Goal: Transaction & Acquisition: Purchase product/service

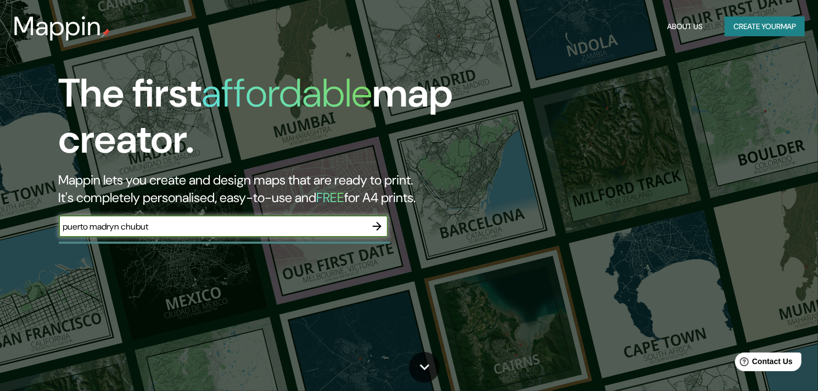
type input "puerto madryn chubut"
click at [371, 221] on icon "button" at bounding box center [377, 226] width 13 height 13
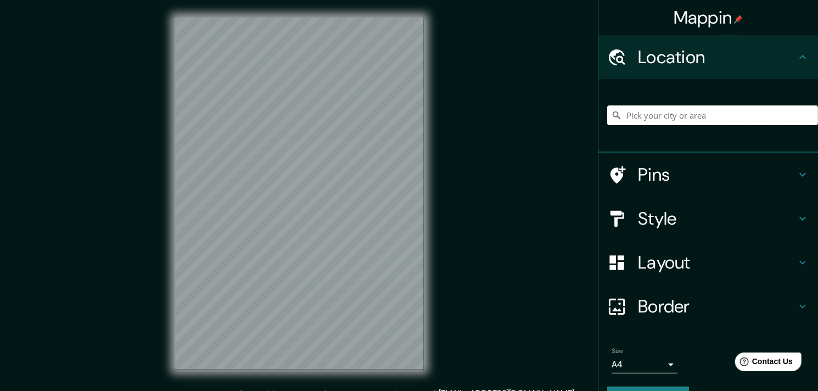
click at [726, 114] on input "Pick your city or area" at bounding box center [712, 115] width 211 height 20
click at [726, 99] on div at bounding box center [712, 115] width 211 height 55
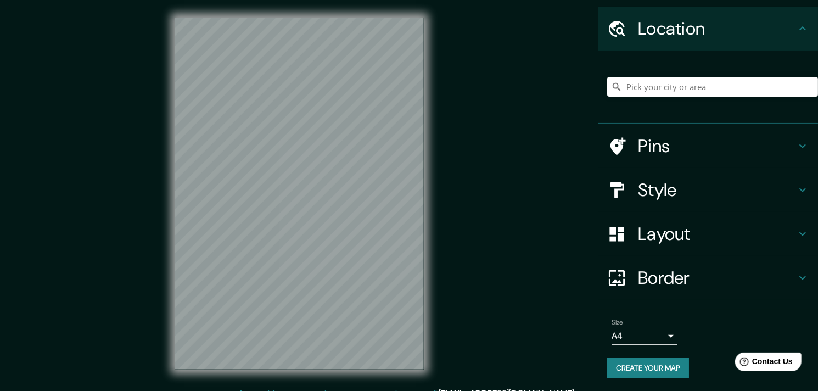
click at [743, 102] on div at bounding box center [712, 86] width 211 height 55
click at [745, 96] on div at bounding box center [712, 86] width 211 height 55
click at [749, 91] on input "Pick your city or area" at bounding box center [712, 87] width 211 height 20
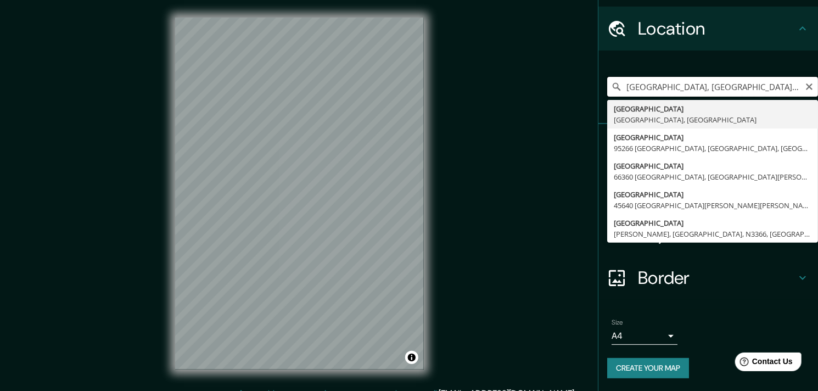
scroll to position [0, 0]
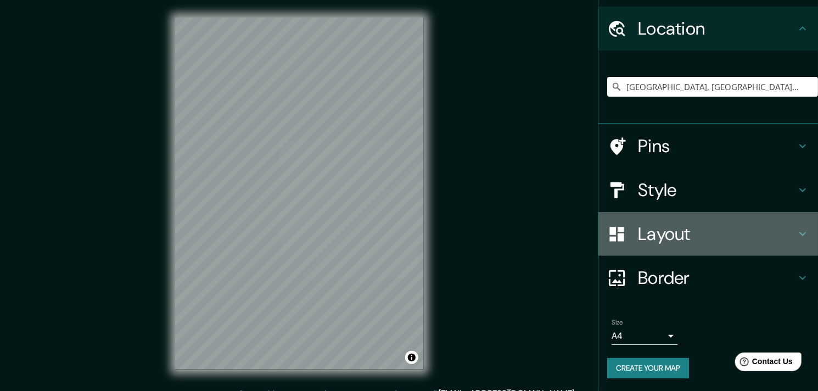
click at [617, 230] on icon at bounding box center [616, 234] width 19 height 19
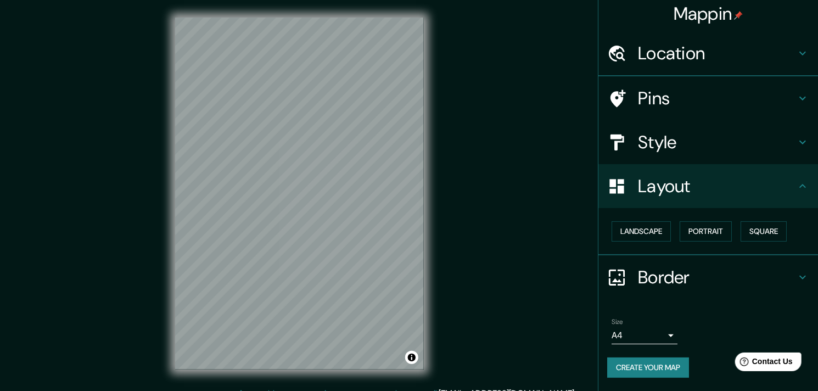
scroll to position [3, 0]
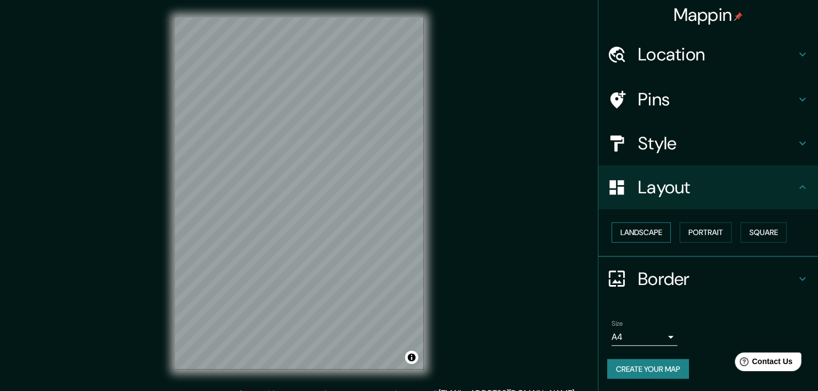
click at [639, 237] on button "Landscape" at bounding box center [641, 232] width 59 height 20
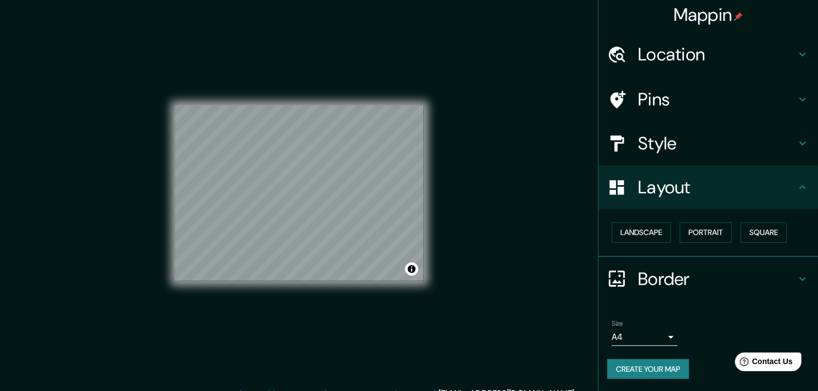
click at [699, 57] on h4 "Location" at bounding box center [717, 54] width 158 height 22
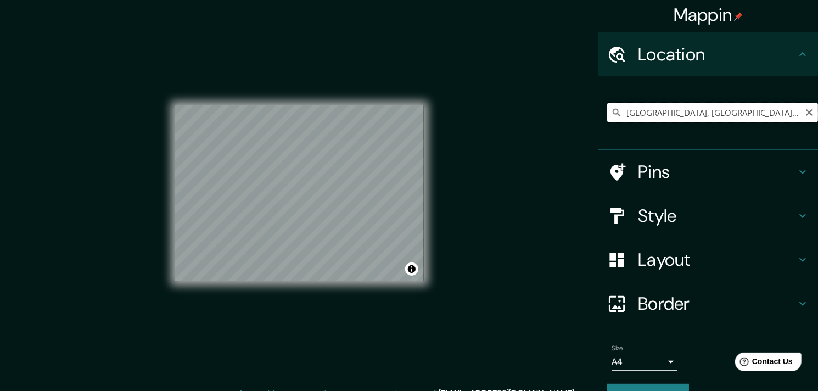
click at [671, 108] on input "[GEOGRAPHIC_DATA], [GEOGRAPHIC_DATA], [GEOGRAPHIC_DATA]" at bounding box center [712, 113] width 211 height 20
click at [672, 108] on input "[GEOGRAPHIC_DATA], [GEOGRAPHIC_DATA], [GEOGRAPHIC_DATA]" at bounding box center [712, 113] width 211 height 20
click at [673, 107] on input "[GEOGRAPHIC_DATA], [GEOGRAPHIC_DATA], [GEOGRAPHIC_DATA]" at bounding box center [712, 113] width 211 height 20
click at [722, 121] on input "[GEOGRAPHIC_DATA], [GEOGRAPHIC_DATA], [GEOGRAPHIC_DATA]" at bounding box center [712, 113] width 211 height 20
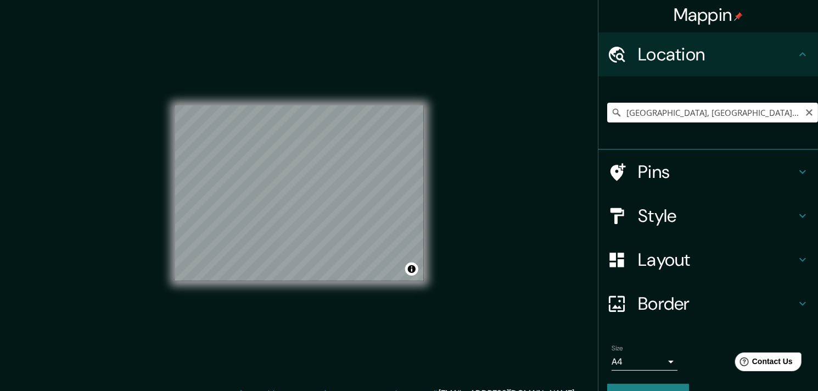
click at [611, 107] on icon at bounding box center [616, 112] width 11 height 11
click at [617, 109] on input "[GEOGRAPHIC_DATA], [GEOGRAPHIC_DATA], [GEOGRAPHIC_DATA]" at bounding box center [712, 113] width 211 height 20
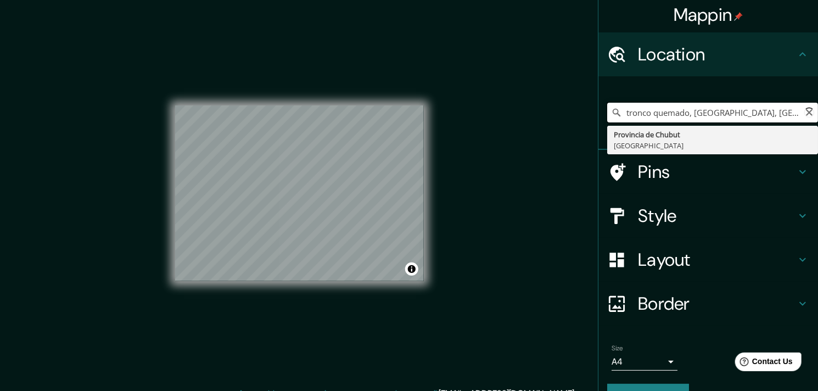
type input "[GEOGRAPHIC_DATA], [GEOGRAPHIC_DATA], [GEOGRAPHIC_DATA]"
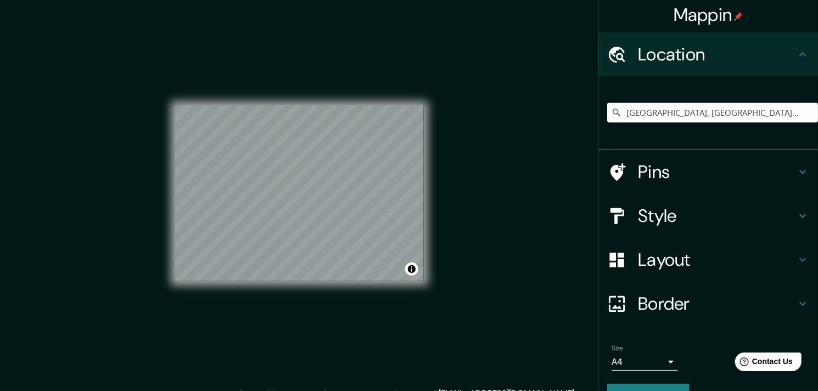
click at [72, 69] on div "Mappin Location [GEOGRAPHIC_DATA], [GEOGRAPHIC_DATA], [GEOGRAPHIC_DATA] [GEOGRA…" at bounding box center [409, 202] width 818 height 405
click at [272, 88] on div "© Mapbox © OpenStreetMap Improve this map" at bounding box center [299, 194] width 249 height 352
click at [328, 66] on div "© Mapbox © OpenStreetMap Improve this map" at bounding box center [299, 194] width 249 height 352
click at [341, 0] on html "Mappin Location [GEOGRAPHIC_DATA], [GEOGRAPHIC_DATA], [GEOGRAPHIC_DATA] [GEOGRA…" at bounding box center [409, 195] width 818 height 391
click at [163, 199] on div "© Mapbox © OpenStreetMap Improve this map" at bounding box center [300, 193] width 284 height 387
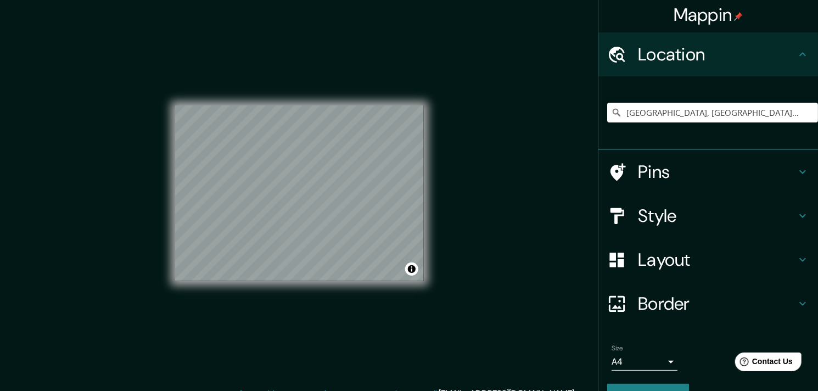
click at [276, 10] on div "© Mapbox © OpenStreetMap Improve this map" at bounding box center [300, 193] width 284 height 387
click at [108, 346] on div "Mappin Location [GEOGRAPHIC_DATA], [GEOGRAPHIC_DATA], [GEOGRAPHIC_DATA] [GEOGRA…" at bounding box center [409, 202] width 818 height 405
